Goal: Navigation & Orientation: Find specific page/section

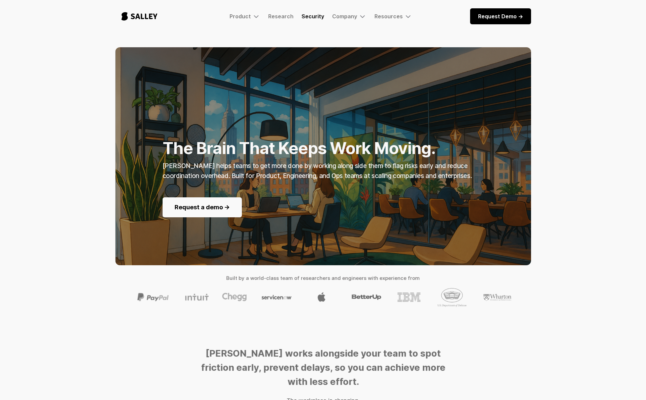
click at [316, 18] on link "Security" at bounding box center [312, 16] width 23 height 7
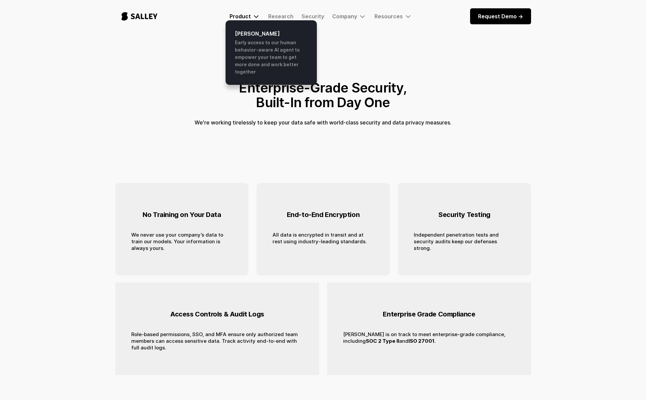
click at [232, 13] on div "Product" at bounding box center [239, 16] width 21 height 7
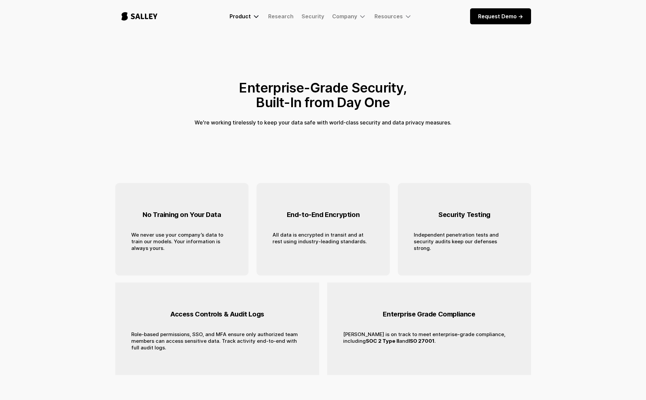
click at [235, 19] on div "Product" at bounding box center [239, 16] width 21 height 7
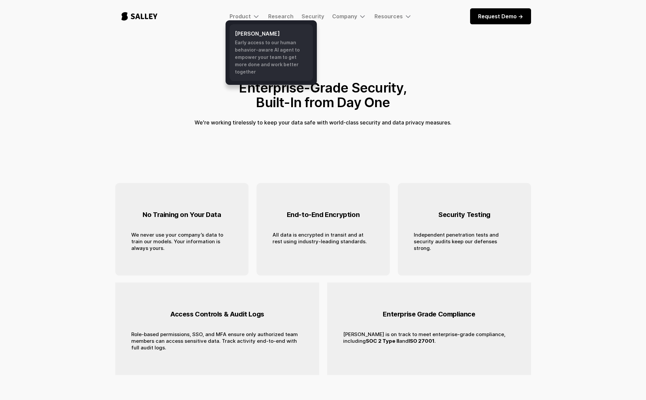
click at [242, 36] on h6 "[PERSON_NAME]" at bounding box center [271, 34] width 73 height 8
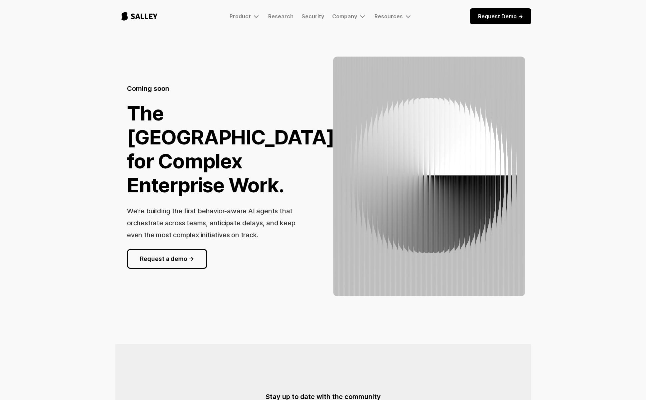
click at [153, 15] on img "home" at bounding box center [139, 16] width 48 height 22
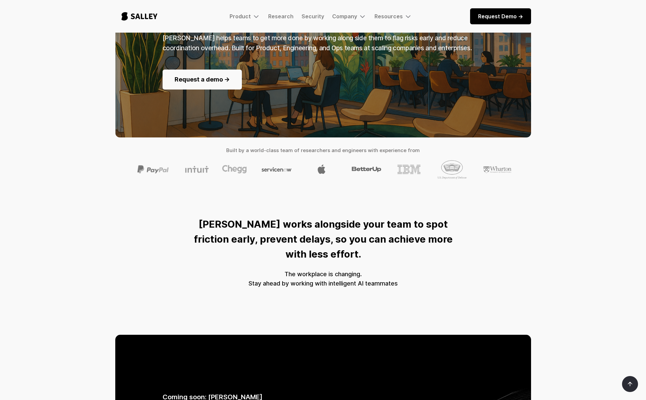
scroll to position [336, 0]
